Goal: Task Accomplishment & Management: Complete application form

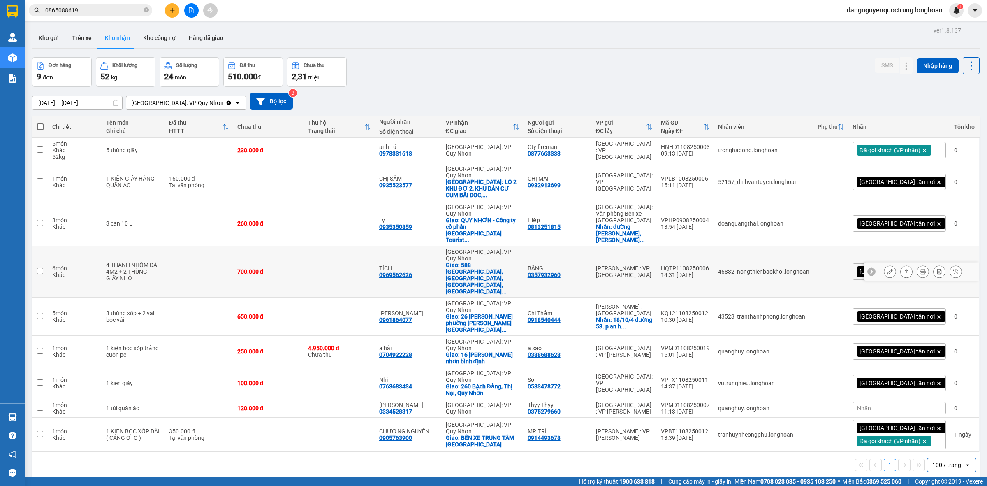
scroll to position [38, 0]
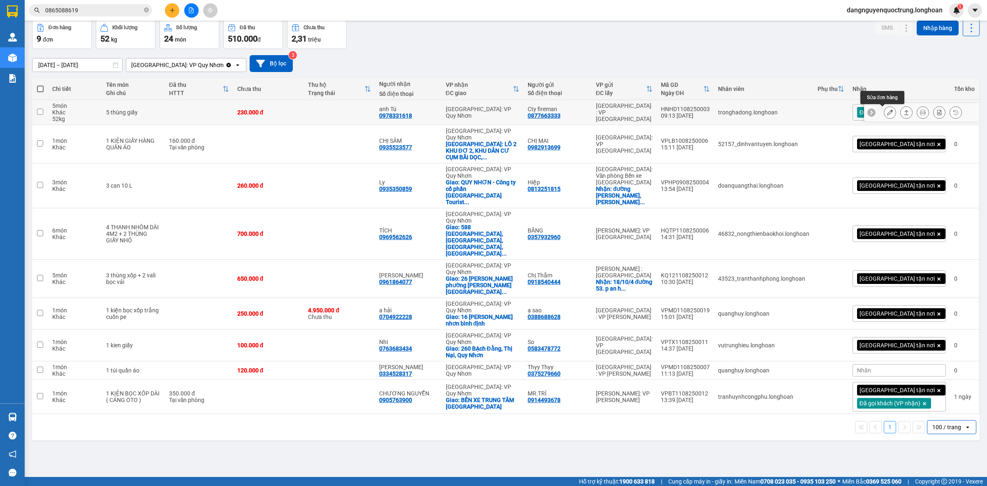
click at [887, 112] on icon at bounding box center [890, 112] width 6 height 6
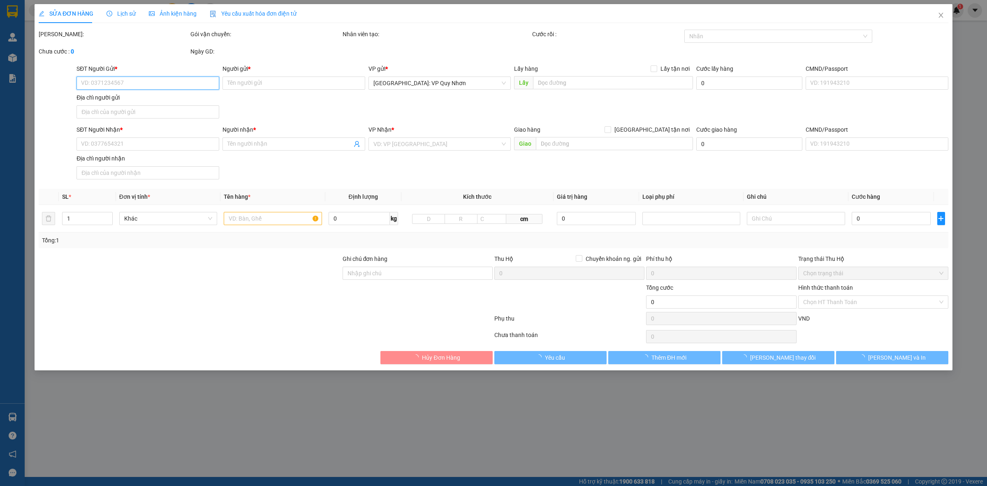
type input "0877663333"
type input "Cty fireman"
type input "0978331618"
type input "anh Tú"
type input "230.000"
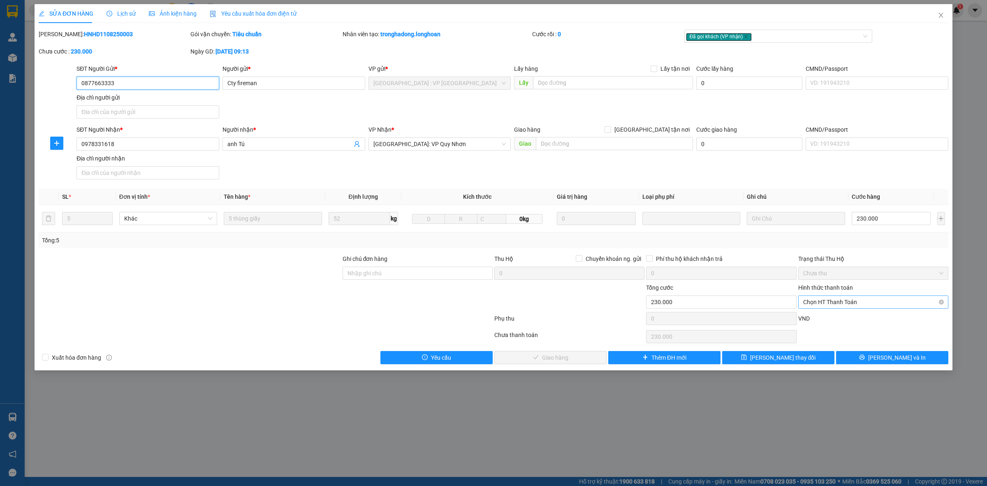
click at [846, 301] on span "Chọn HT Thanh Toán" at bounding box center [873, 302] width 140 height 12
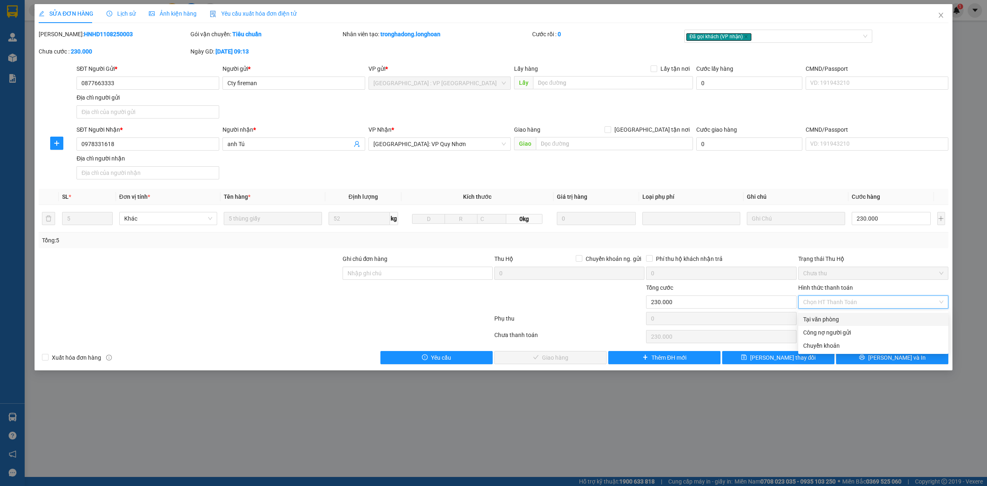
click at [840, 319] on div "Tại văn phòng" at bounding box center [873, 319] width 140 height 9
type input "0"
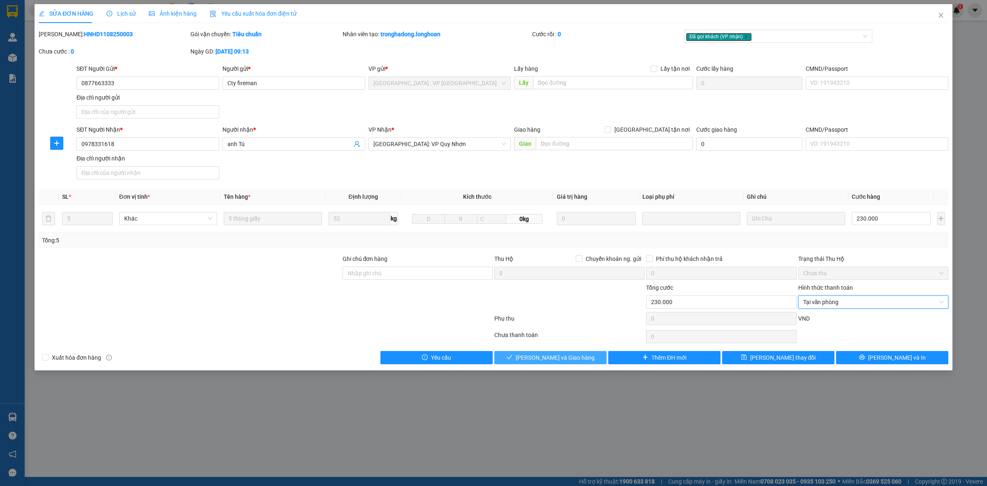
click at [549, 358] on span "[PERSON_NAME] và Giao hàng" at bounding box center [555, 357] width 79 height 9
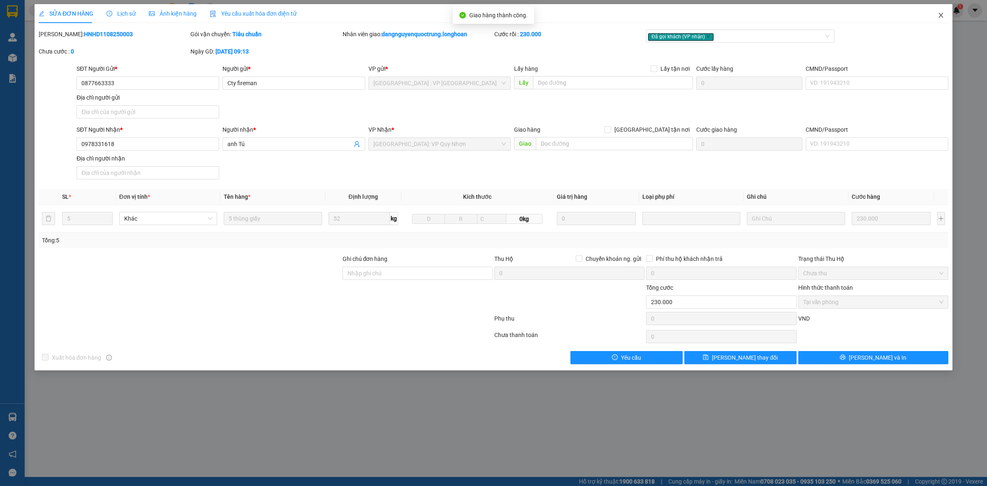
click at [944, 15] on span "Close" at bounding box center [940, 15] width 23 height 23
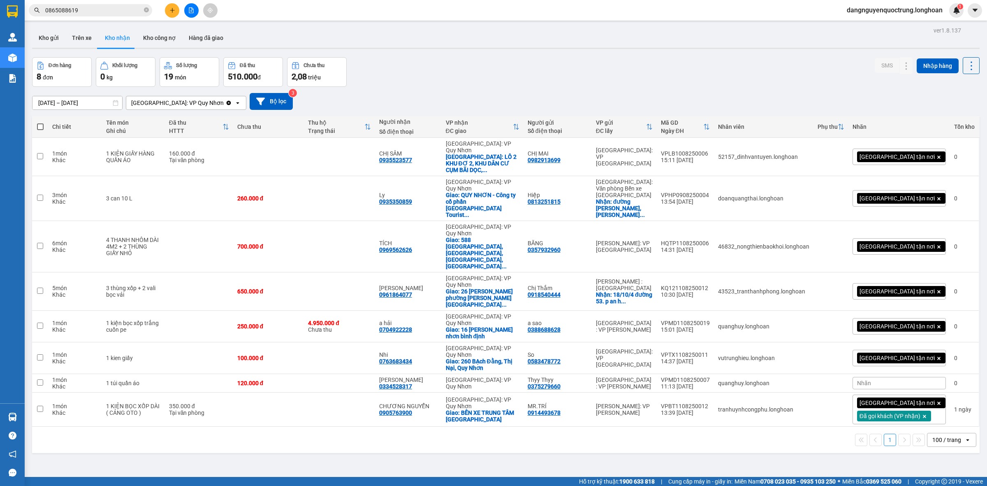
click at [930, 349] on div "[GEOGRAPHIC_DATA] tận nơi" at bounding box center [898, 357] width 93 height 16
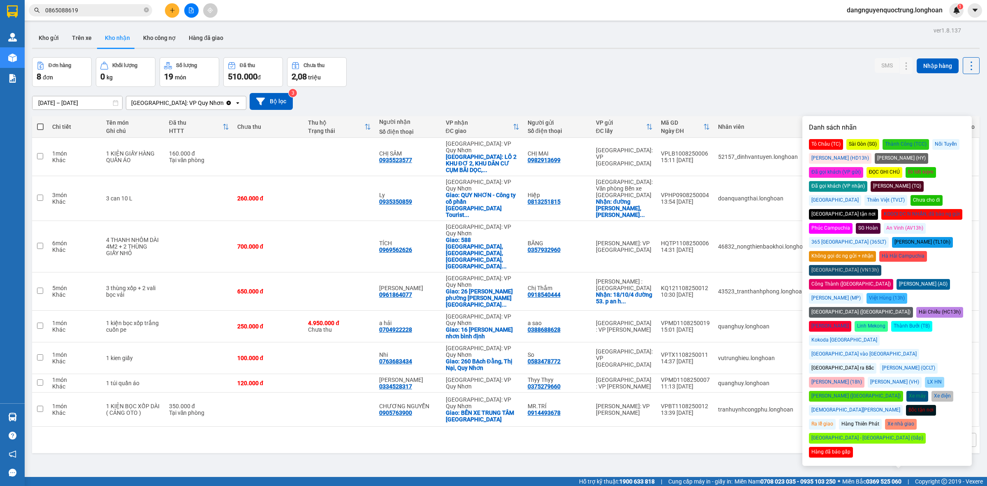
click at [867, 181] on div "Đã gọi khách (VP nhận)" at bounding box center [838, 186] width 58 height 11
click at [862, 453] on div "ver 1.8.137 Kho gửi Trên xe Kho nhận Kho công nợ Hàng đã giao Đơn hàng 8 đơn Kh…" at bounding box center [506, 268] width 954 height 486
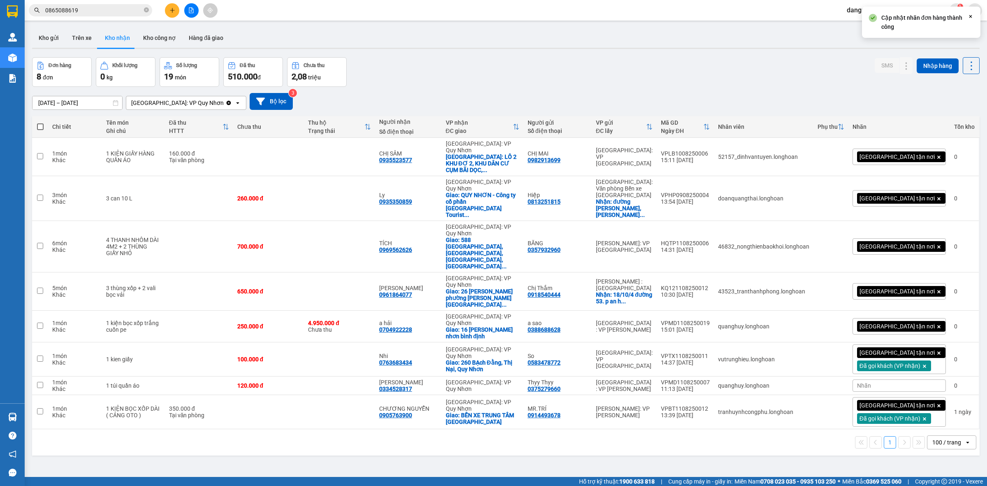
click at [893, 379] on div "Nhãn" at bounding box center [898, 385] width 93 height 12
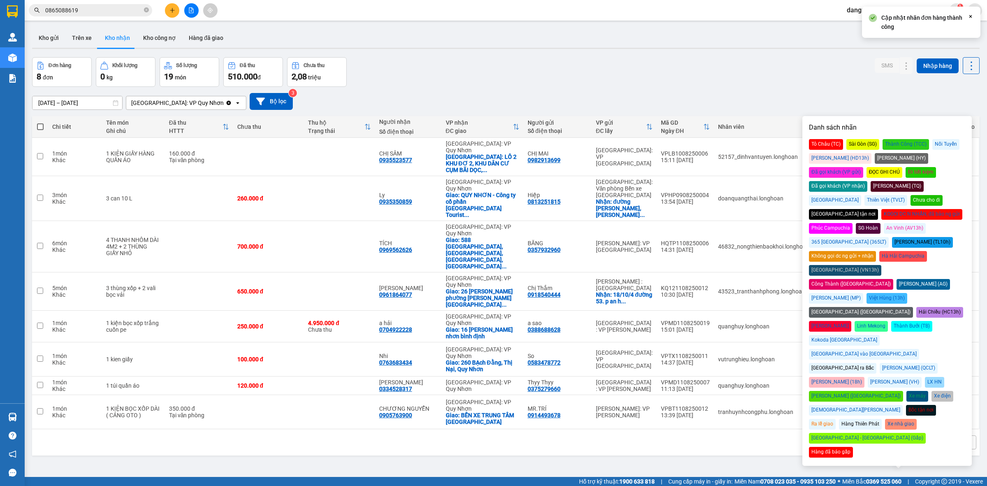
click at [867, 181] on div "Đã gọi khách (VP nhận)" at bounding box center [838, 186] width 58 height 11
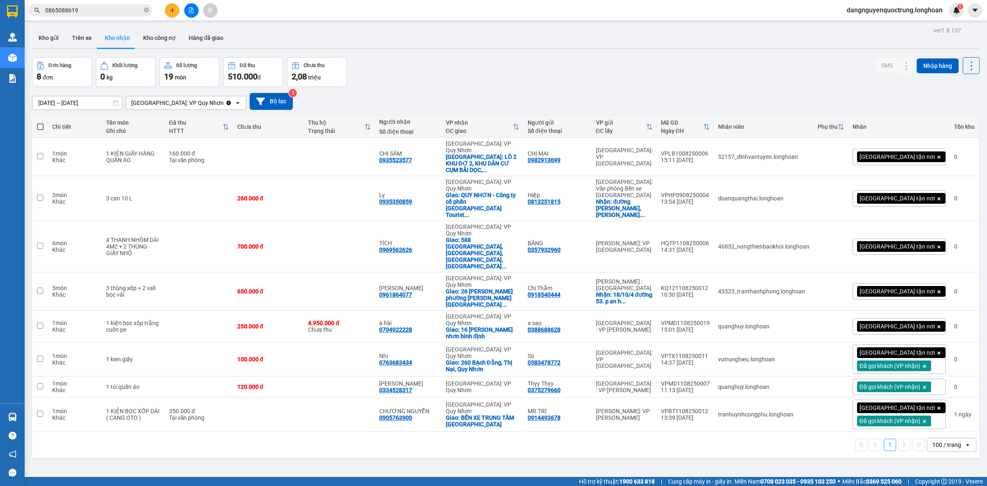
click at [659, 456] on div "ver 1.8.137 Kho gửi Trên xe Kho nhận Kho công nợ Hàng đã giao Đơn hàng 8 đơn Kh…" at bounding box center [506, 268] width 954 height 486
click at [412, 359] on div "0763683434" at bounding box center [395, 362] width 33 height 7
copy div "0763683434"
click at [434, 310] on td "a hải 0704922228" at bounding box center [408, 326] width 67 height 32
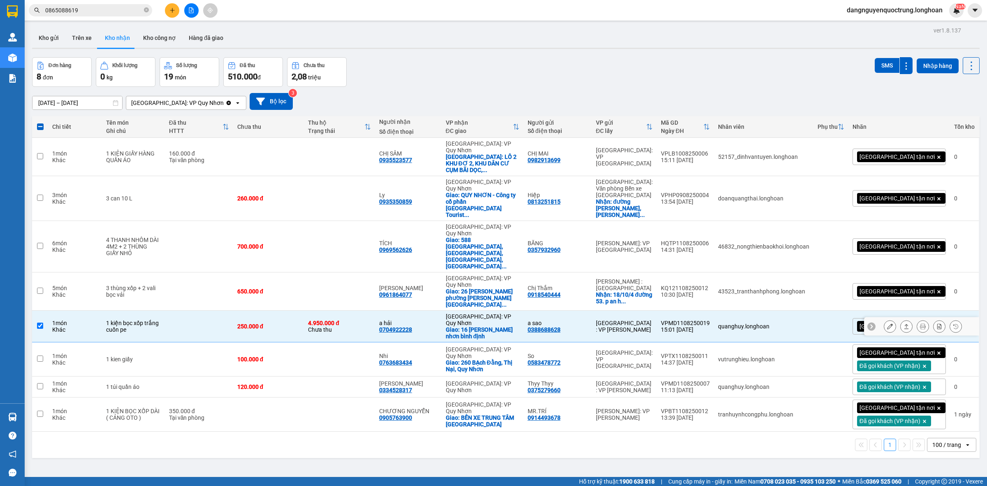
click at [38, 322] on input "checkbox" at bounding box center [40, 325] width 6 height 6
checkbox input "false"
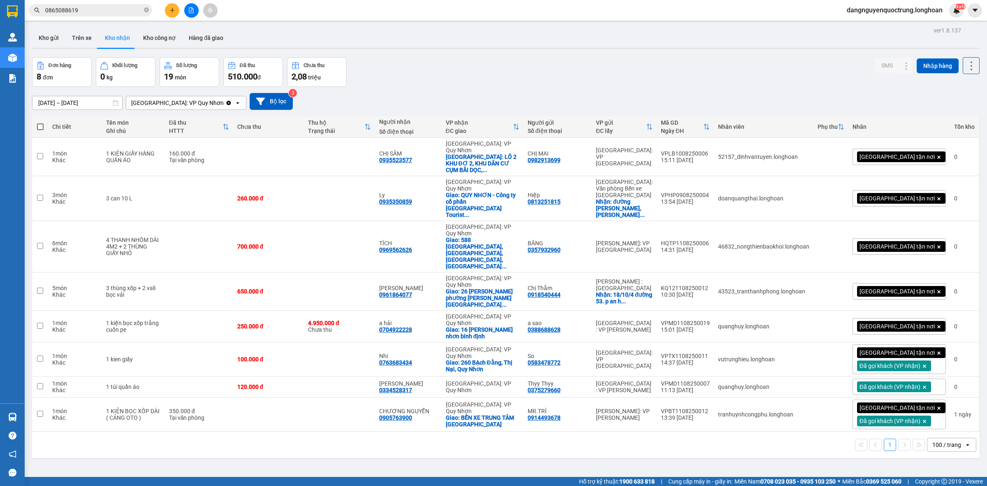
click at [921, 283] on div "[GEOGRAPHIC_DATA] tận nơi" at bounding box center [898, 291] width 93 height 16
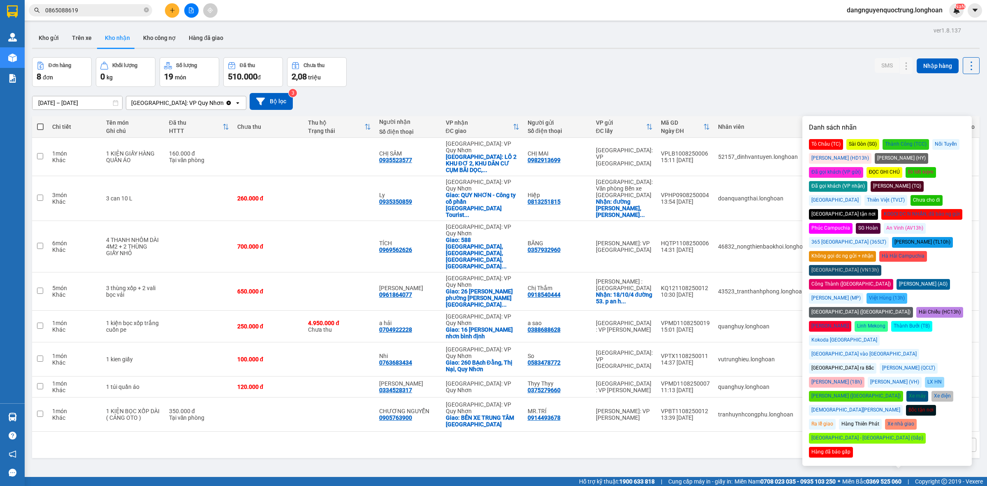
click at [867, 181] on div "Đã gọi khách (VP nhận)" at bounding box center [838, 186] width 58 height 11
click at [685, 429] on div "ver 1.8.137 Kho gửi Trên xe Kho nhận Kho công nợ Hàng đã giao Đơn hàng 8 đơn Kh…" at bounding box center [506, 268] width 954 height 486
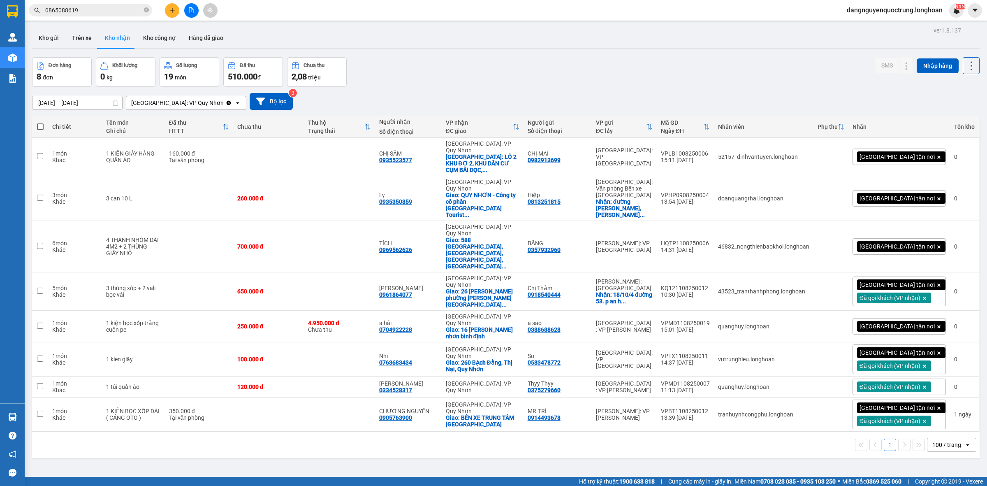
click at [916, 238] on div "[GEOGRAPHIC_DATA] tận nơi" at bounding box center [898, 246] width 93 height 16
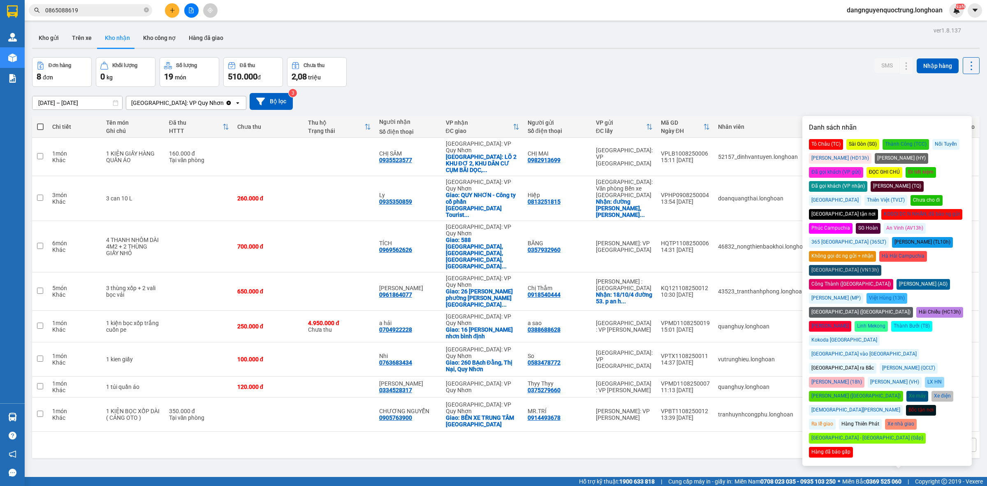
click at [867, 181] on div "Đã gọi khách (VP nhận)" at bounding box center [838, 186] width 58 height 11
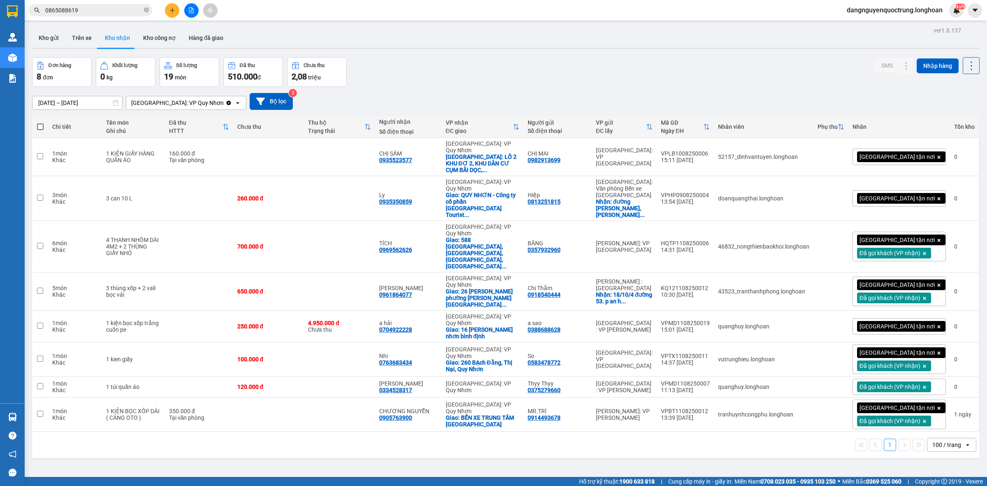
click at [730, 72] on div "Đơn hàng 8 đơn Khối lượng 0 kg Số lượng 19 món Đã thu 510.000 đ Chưa thu 2,08 t…" at bounding box center [505, 72] width 947 height 30
click at [925, 190] on div "[GEOGRAPHIC_DATA] tận nơi" at bounding box center [898, 198] width 93 height 16
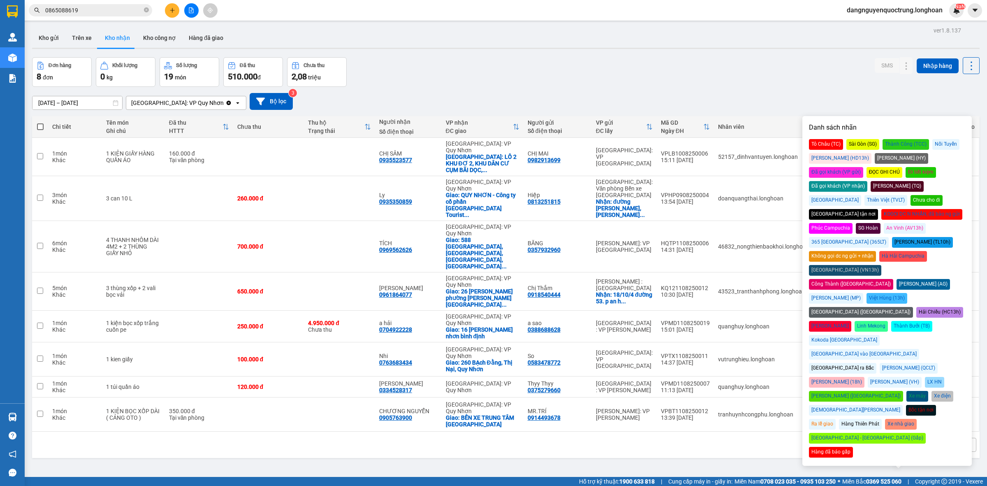
click at [867, 181] on div "Đã gọi khách (VP nhận)" at bounding box center [838, 186] width 58 height 11
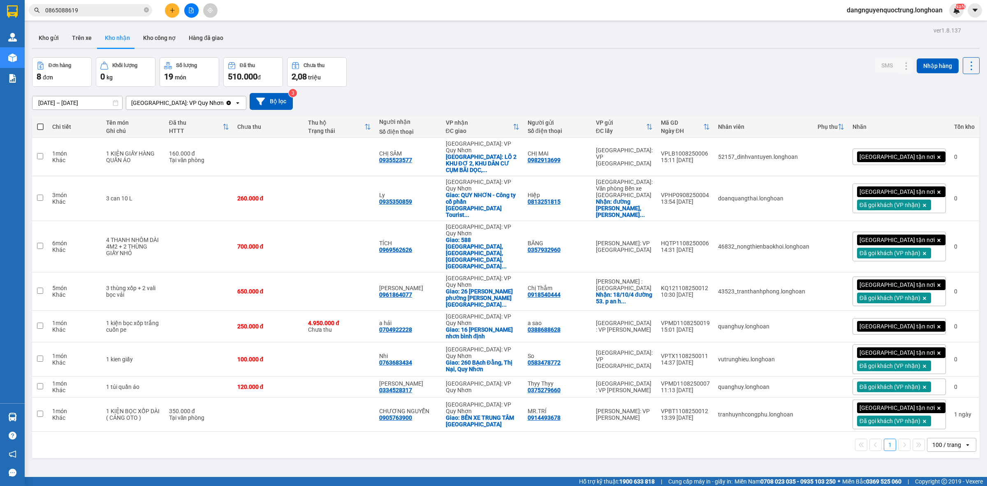
click at [782, 87] on div "[DATE] – [DATE] Press the down arrow key to interact with the calendar and sele…" at bounding box center [505, 101] width 947 height 29
click at [412, 157] on div "0935523577" at bounding box center [395, 160] width 33 height 7
copy div "0935523577"
click at [407, 198] on div "0935350859" at bounding box center [395, 201] width 33 height 7
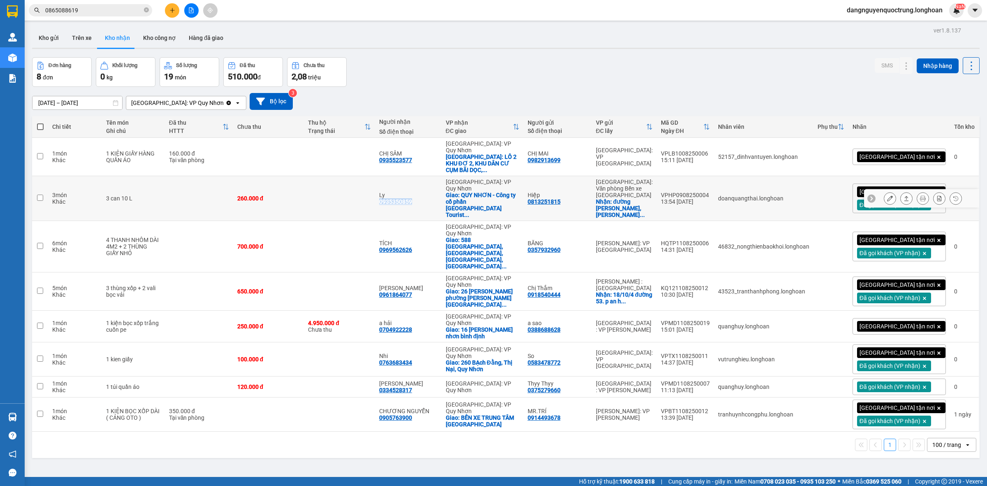
click at [407, 198] on div "0935350859" at bounding box center [395, 201] width 33 height 7
copy div "0935350859"
click at [412, 246] on div "0969562626" at bounding box center [395, 249] width 33 height 7
copy div "0969562626"
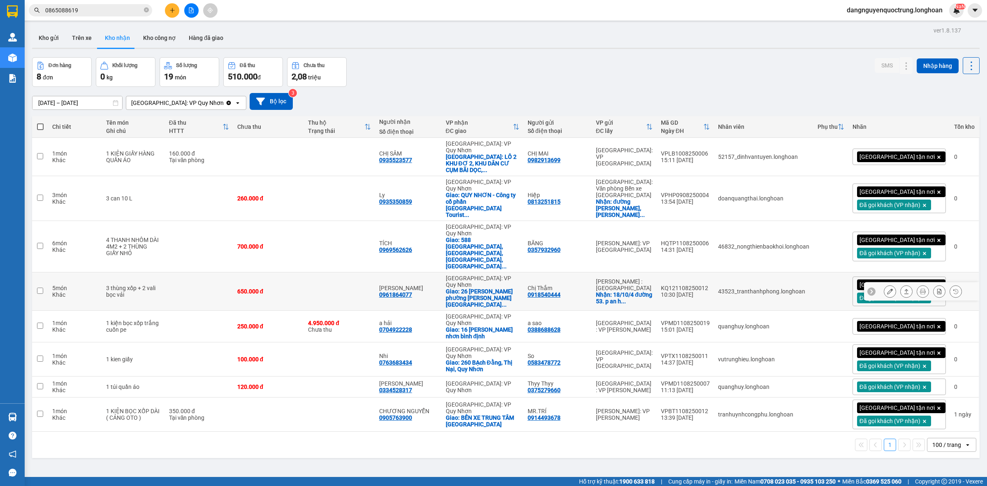
click at [411, 291] on div "0961864077" at bounding box center [395, 294] width 33 height 7
copy div "0961864077"
click at [412, 359] on div "0763683434" at bounding box center [395, 362] width 33 height 7
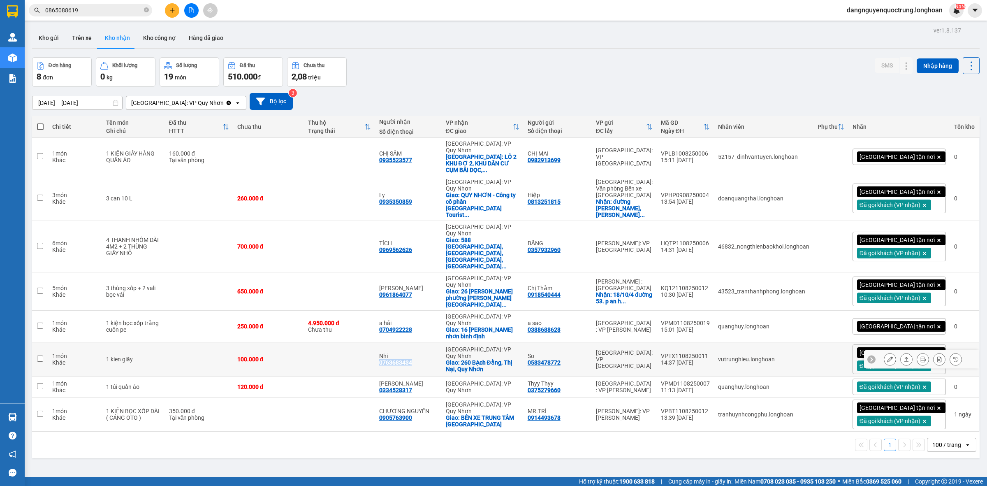
copy div "0763683434"
click at [887, 411] on icon at bounding box center [890, 414] width 6 height 6
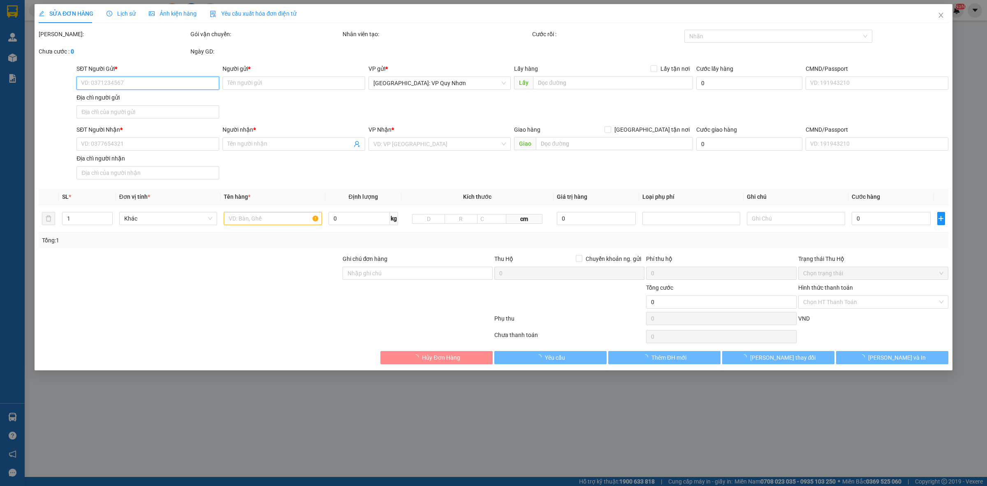
type input "0914493678"
type input "MR.TRÍ"
type input "0905763900"
type input "CHƯƠNG NGUYỄN"
checkbox input "true"
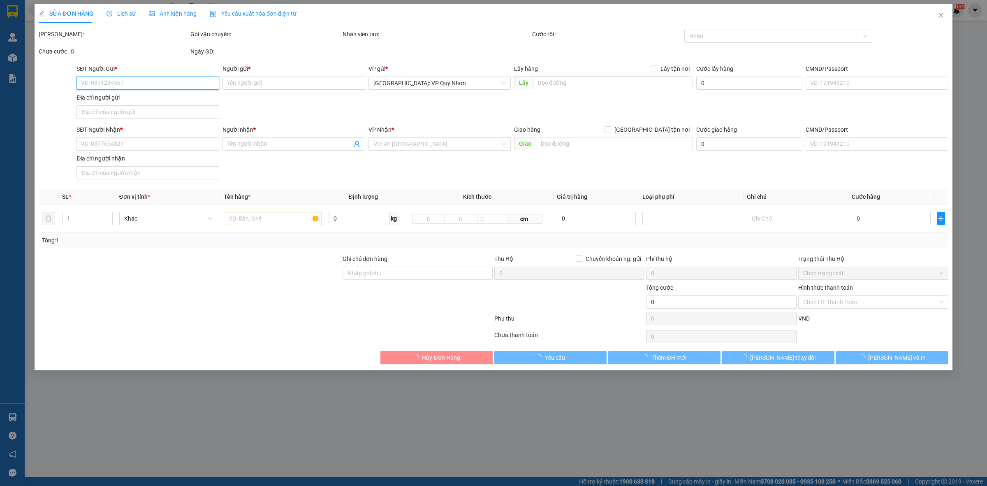
type input "BẾN XE TRUNG TÂM [GEOGRAPHIC_DATA]"
type input "350.000"
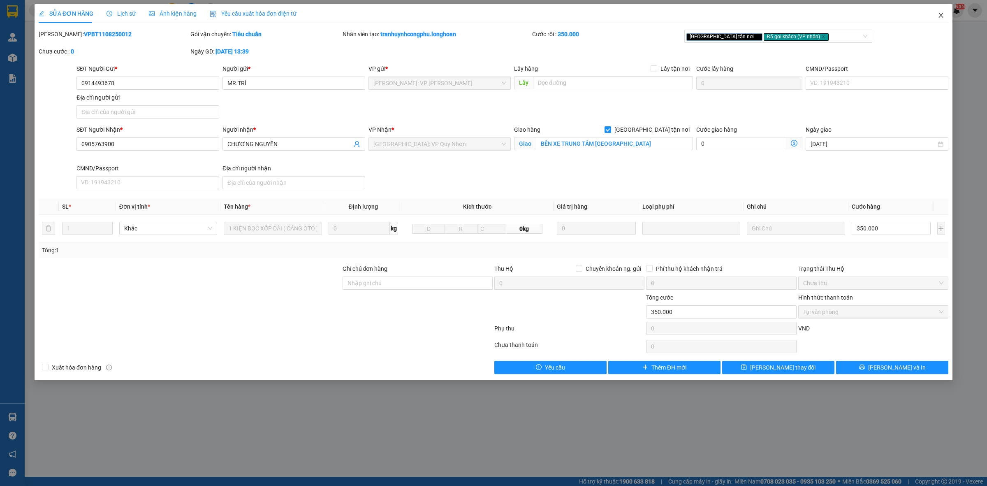
click at [940, 15] on icon "close" at bounding box center [940, 15] width 5 height 5
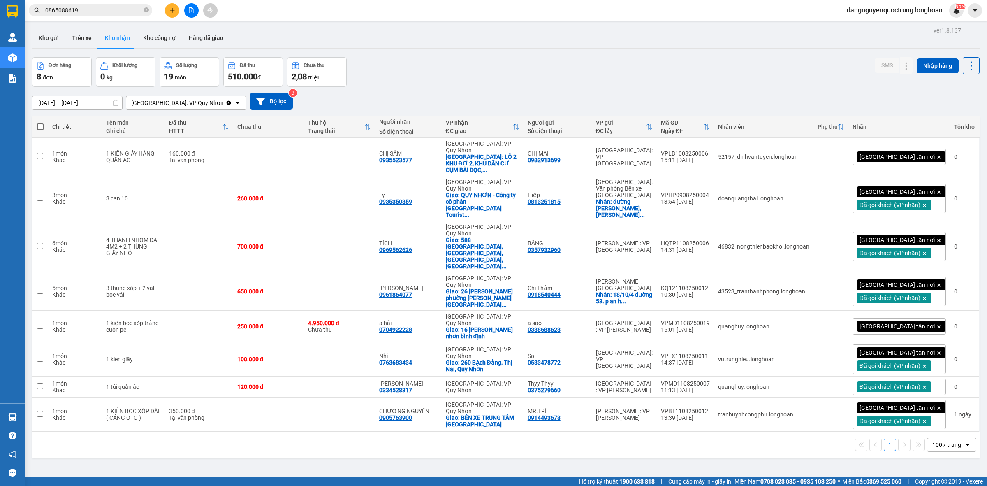
click at [950, 440] on div "100 / trang" at bounding box center [946, 444] width 29 height 8
click at [949, 383] on span "100 / trang" at bounding box center [940, 381] width 31 height 8
click at [564, 40] on div "Kho gửi Trên xe Kho nhận Kho công nợ Hàng đã giao" at bounding box center [505, 39] width 947 height 22
click at [519, 122] on div "VP nhận ĐC giao" at bounding box center [483, 126] width 74 height 16
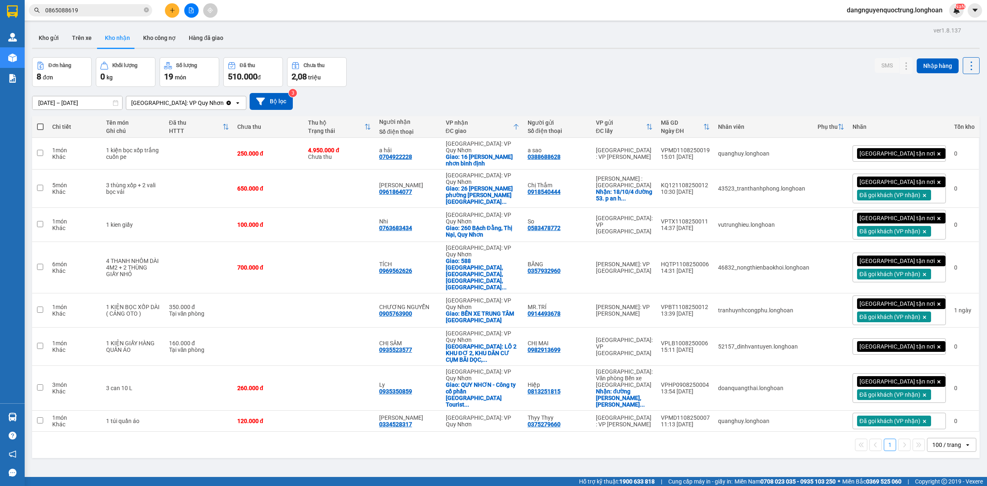
click at [595, 66] on div "Đơn hàng 8 đơn Khối lượng 0 kg Số lượng 19 món Đã thu 510.000 đ Chưa thu 2,08 t…" at bounding box center [505, 72] width 947 height 30
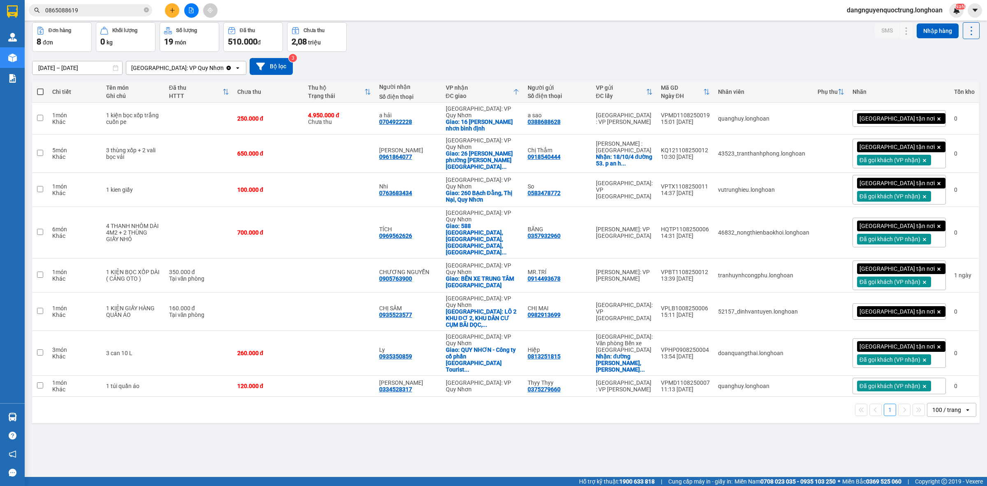
scroll to position [38, 0]
